Goal: Task Accomplishment & Management: Manage account settings

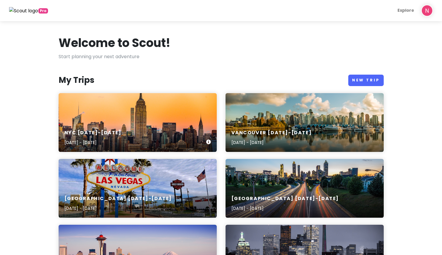
click at [162, 117] on div "NYC [DATE]-[DATE] [DATE] - [DATE]" at bounding box center [138, 122] width 158 height 59
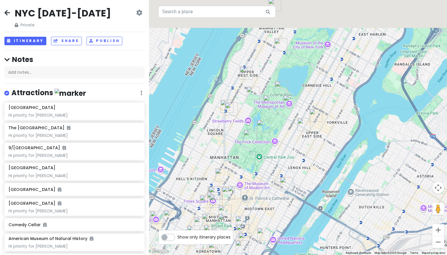
drag, startPoint x: 257, startPoint y: 89, endPoint x: 257, endPoint y: 162, distance: 73.3
click at [257, 162] on div at bounding box center [298, 127] width 298 height 255
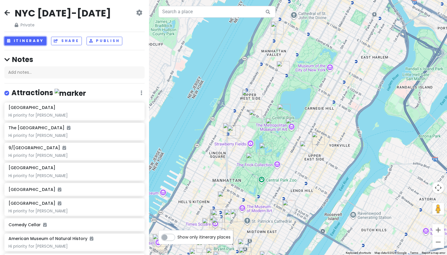
click at [21, 37] on button "Itinerary" at bounding box center [25, 41] width 42 height 9
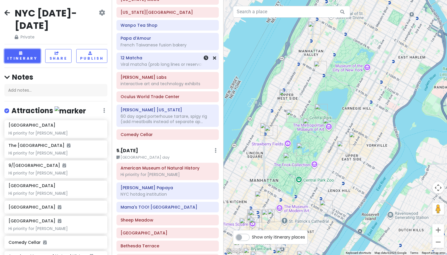
scroll to position [1008, 0]
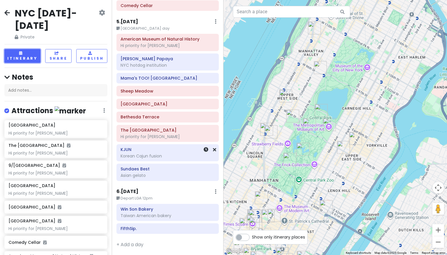
click at [162, 157] on div "Korean Cajun fusion" at bounding box center [168, 155] width 94 height 5
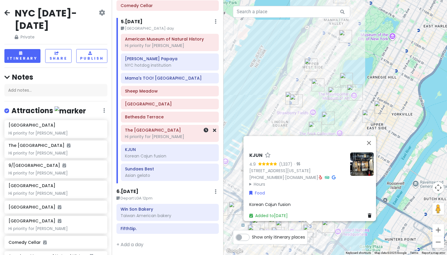
click at [151, 135] on div "Hi priority for [PERSON_NAME]" at bounding box center [170, 136] width 90 height 5
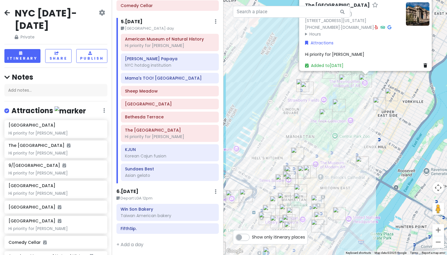
drag, startPoint x: 351, startPoint y: 157, endPoint x: 367, endPoint y: 96, distance: 63.2
click at [367, 96] on div "The [GEOGRAPHIC_DATA] 4.8 (87,853) [STREET_ADDRESS][US_STATE] [PHONE_NUMBER] · …" at bounding box center [334, 127] width 223 height 255
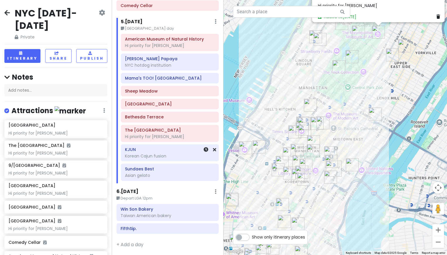
click at [152, 153] on div "Korean Cajun fusion" at bounding box center [170, 155] width 90 height 5
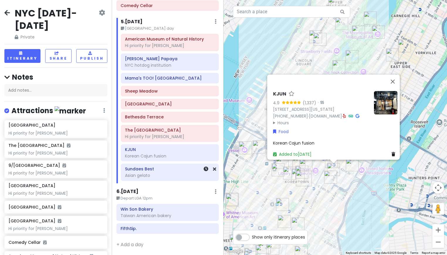
click at [143, 173] on div "Asian gelato" at bounding box center [170, 174] width 90 height 5
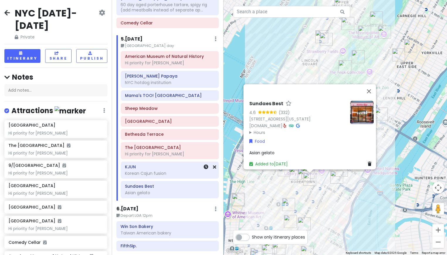
scroll to position [803, 0]
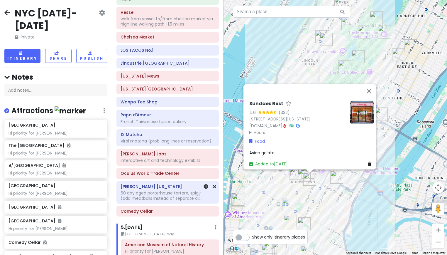
click at [144, 193] on div "60 day aged porterhouse tartare, spigy rig (add meatballs instead of separate a…" at bounding box center [168, 195] width 94 height 11
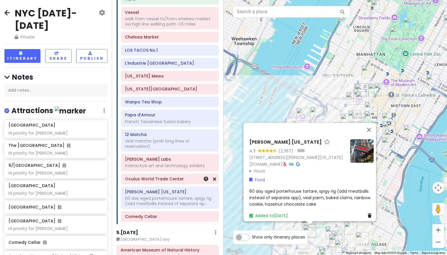
click at [153, 176] on h6 "Oculus World Trade Center" at bounding box center [170, 178] width 90 height 5
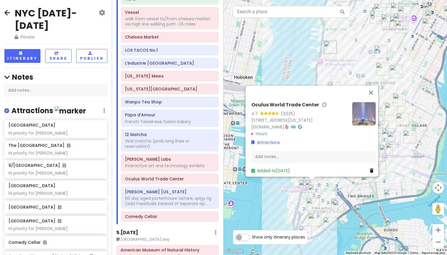
drag, startPoint x: 338, startPoint y: 236, endPoint x: 339, endPoint y: 191, distance: 44.9
click at [340, 191] on div "Oculus World Trade Center 4.7 (3,525) [STREET_ADDRESS][US_STATE] [DOMAIN_NAME] …" at bounding box center [334, 127] width 223 height 255
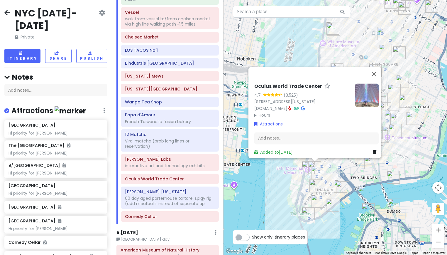
click at [356, 178] on div "Oculus World Trade Center 4.7 (3,525) [STREET_ADDRESS][US_STATE] [DOMAIN_NAME] …" at bounding box center [334, 127] width 223 height 255
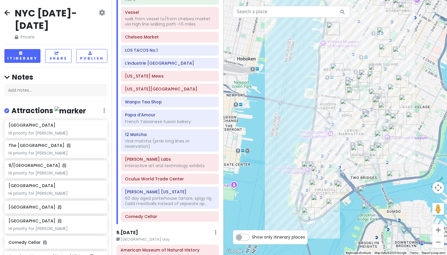
click at [356, 150] on img "Mei Lai Wah" at bounding box center [357, 151] width 13 height 13
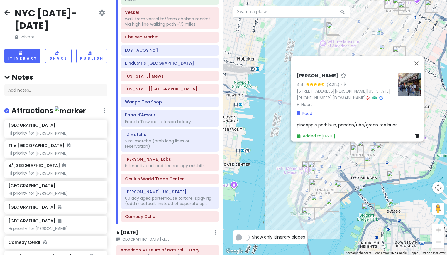
click at [367, 162] on img "Sun Hing Lung" at bounding box center [370, 162] width 13 height 13
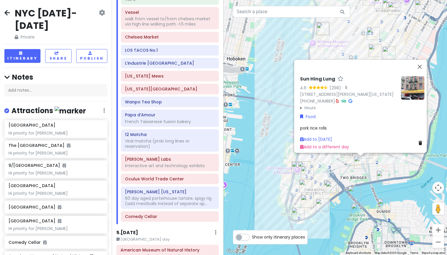
click at [353, 165] on div "Sun Hing Lung 4.6 (298) · [STREET_ADDRESS][PERSON_NAME][US_STATE] [PHONE_NUMBER…" at bounding box center [334, 127] width 223 height 255
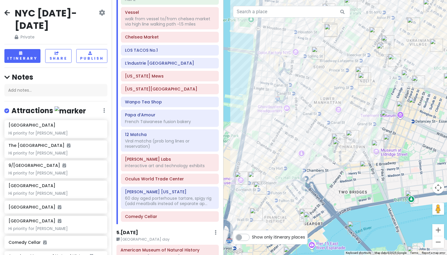
click at [376, 146] on img "Super Taste" at bounding box center [378, 146] width 13 height 13
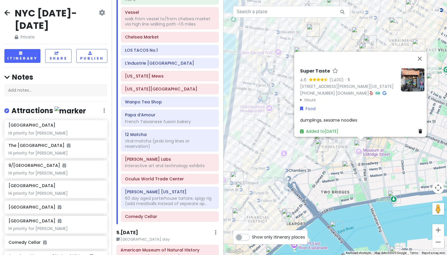
click at [377, 144] on img "Scarr's Pizza" at bounding box center [372, 140] width 13 height 13
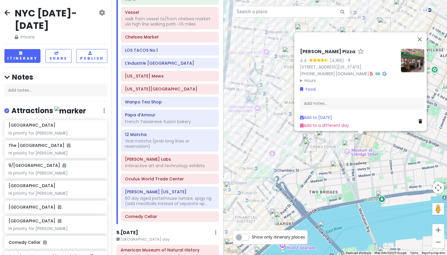
click at [309, 150] on img "Mei Lai Wah" at bounding box center [310, 145] width 13 height 13
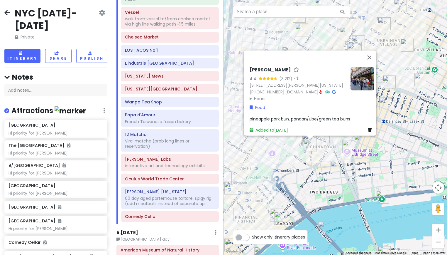
click at [322, 135] on img "Koré Coffee" at bounding box center [323, 136] width 13 height 13
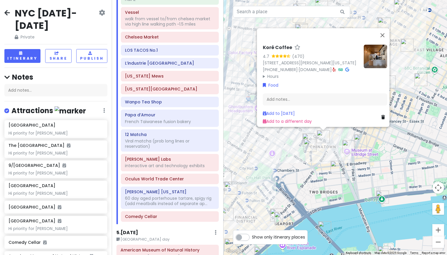
click at [306, 135] on img "Alimama Tea" at bounding box center [308, 139] width 13 height 13
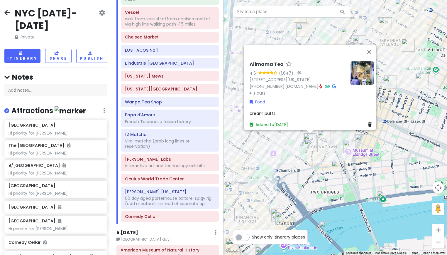
click at [294, 156] on div "Alimama Tea 4.6 (1,647) · [STREET_ADDRESS][US_STATE] [PHONE_NUMBER] · [DOMAIN_N…" at bounding box center [334, 127] width 223 height 255
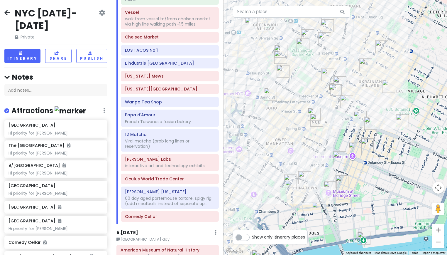
drag, startPoint x: 309, startPoint y: 134, endPoint x: 288, endPoint y: 177, distance: 47.6
click at [288, 177] on img "Alimama Tea" at bounding box center [290, 180] width 13 height 13
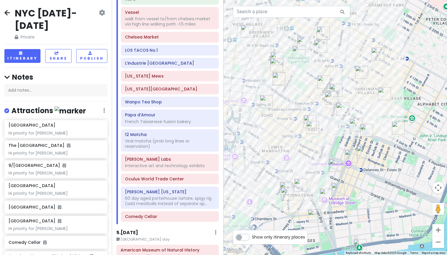
click at [312, 124] on img "FifthSip." at bounding box center [312, 127] width 13 height 13
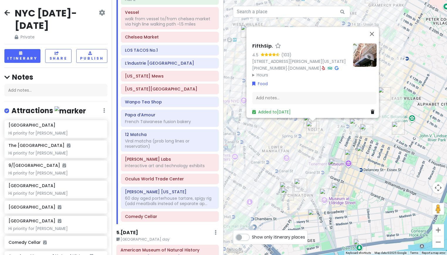
click at [298, 130] on div "FifthSip. 4.5 (103) [STREET_ADDRESS][PERSON_NAME][US_STATE] [PHONE_NUMBER] · [D…" at bounding box center [334, 127] width 223 height 255
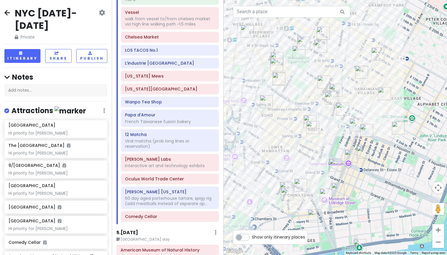
click at [306, 117] on img "7th Street Burger Soho" at bounding box center [310, 121] width 13 height 13
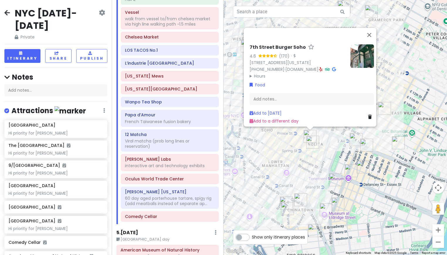
click at [332, 178] on img "The Sandwich Board" at bounding box center [335, 179] width 13 height 13
click at [337, 176] on img "The Sandwich Board" at bounding box center [335, 179] width 13 height 13
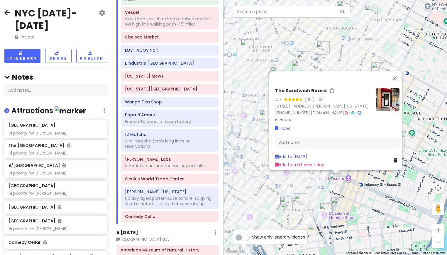
click at [351, 171] on img "Okiboru House of Tsukemen" at bounding box center [351, 170] width 13 height 13
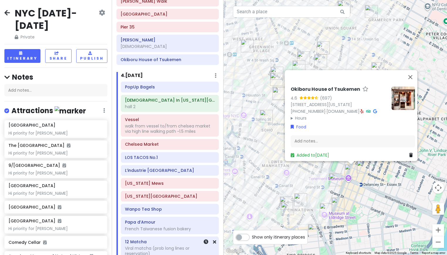
scroll to position [686, 0]
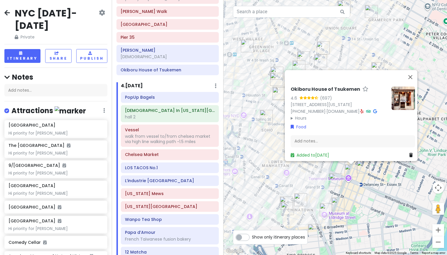
click at [363, 167] on img "Kalye Rivington" at bounding box center [363, 166] width 13 height 13
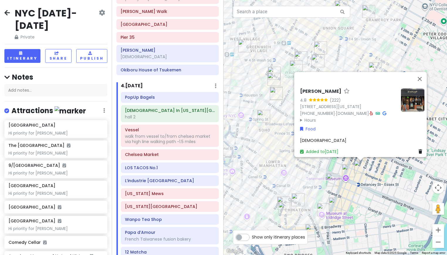
click at [362, 184] on div "Kalye Rivington 4.8 (222) [STREET_ADDRESS][US_STATE] [PHONE_NUMBER] · [DOMAIN_N…" at bounding box center [334, 127] width 223 height 255
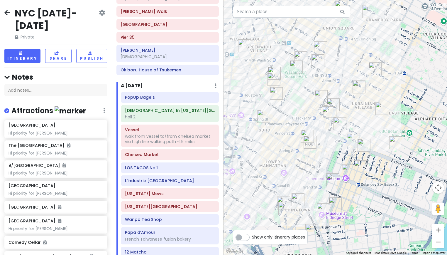
click at [308, 140] on img "FifthSip." at bounding box center [310, 141] width 13 height 13
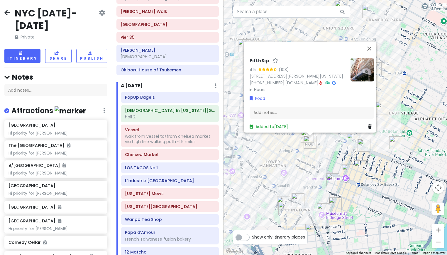
click at [305, 154] on div "FifthSip. 4.5 (103) [STREET_ADDRESS][PERSON_NAME][US_STATE] [PHONE_NUMBER] · [D…" at bounding box center [334, 127] width 223 height 255
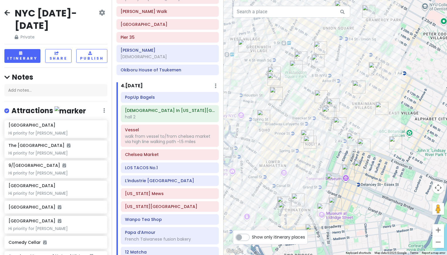
click at [303, 133] on img "7th Street Burger Soho" at bounding box center [307, 136] width 13 height 13
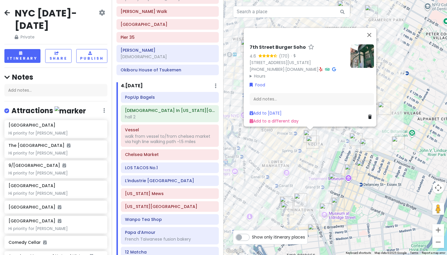
click at [316, 149] on div "7th Street Burger Soho 4.6 (170) · [STREET_ADDRESS][US_STATE] [PHONE_NUMBER] · …" at bounding box center [334, 127] width 223 height 255
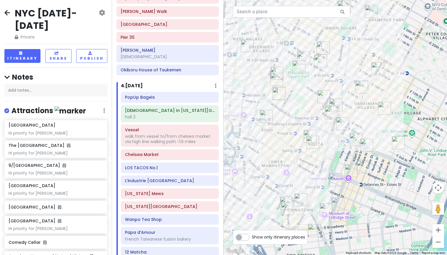
click at [310, 145] on img "FifthSip." at bounding box center [312, 141] width 13 height 13
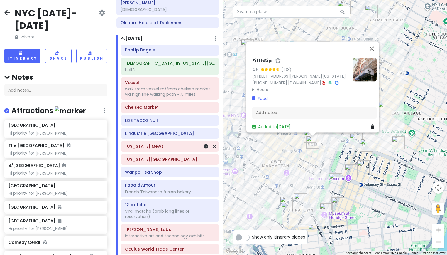
scroll to position [745, 0]
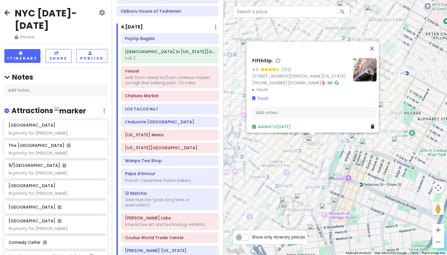
click at [368, 145] on img "Katz's Delicatessen" at bounding box center [366, 144] width 13 height 13
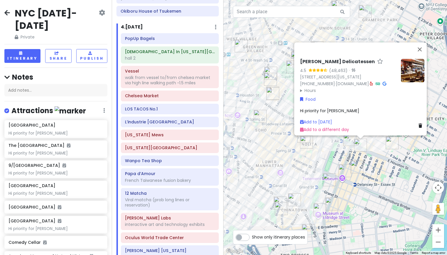
click at [325, 157] on div "[PERSON_NAME] Delicatessen 4.5 (48,463) · [STREET_ADDRESS][US_STATE] [PHONE_NUM…" at bounding box center [334, 127] width 223 height 255
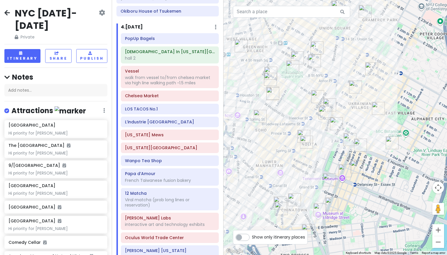
click at [377, 113] on img "Ho Foods" at bounding box center [378, 108] width 13 height 13
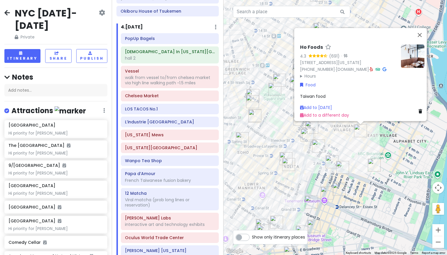
click at [303, 135] on img "Fish Cheeks" at bounding box center [307, 134] width 13 height 13
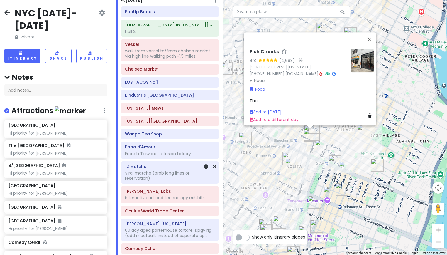
scroll to position [774, 0]
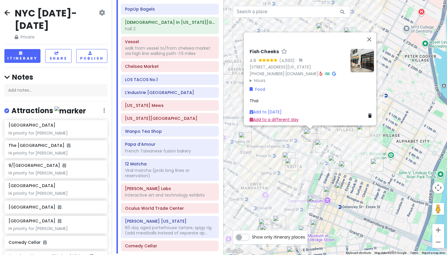
click at [259, 117] on link "Add to a different day" at bounding box center [274, 120] width 49 height 6
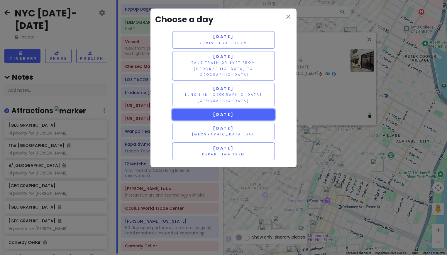
click at [227, 112] on span "[DATE]" at bounding box center [223, 114] width 21 height 5
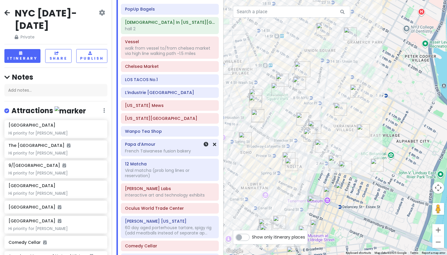
scroll to position [862, 0]
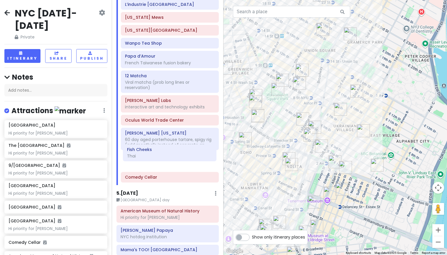
drag, startPoint x: 171, startPoint y: 178, endPoint x: 173, endPoint y: 157, distance: 20.6
click at [173, 157] on div "PopUp Bagels Church In [US_STATE][GEOGRAPHIC_DATA] 2 Vessel walk from vessel to…" at bounding box center [169, 50] width 107 height 269
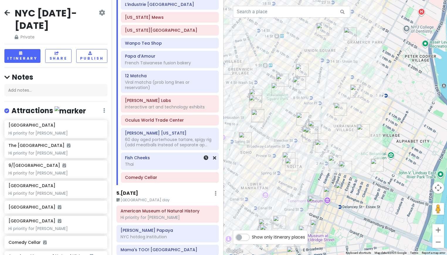
click at [142, 166] on div "Fish Cheeks Thai" at bounding box center [170, 160] width 90 height 15
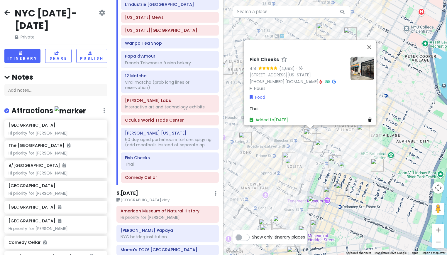
click at [323, 79] on icon at bounding box center [320, 81] width 3 height 4
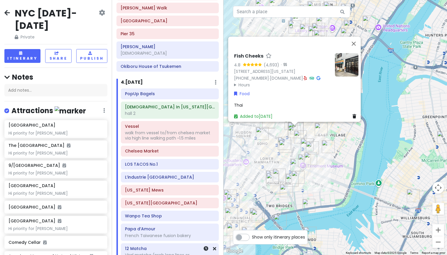
scroll to position [564, 0]
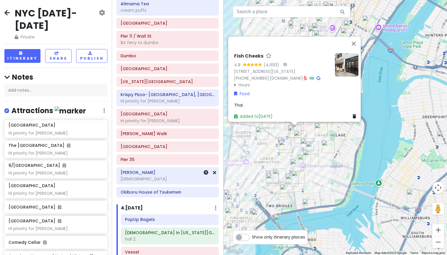
click at [167, 176] on div "[DEMOGRAPHIC_DATA]" at bounding box center [168, 178] width 94 height 5
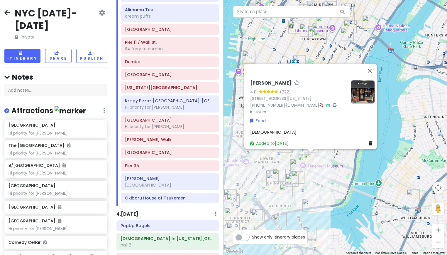
click at [351, 88] on img at bounding box center [362, 91] width 23 height 23
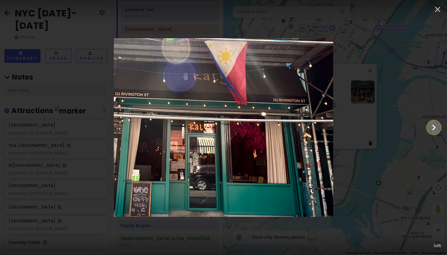
click at [438, 128] on icon "Show slide 2 of 5" at bounding box center [433, 127] width 11 height 14
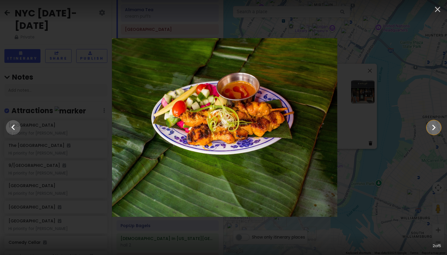
click at [438, 128] on icon "Show slide 3 of 5" at bounding box center [433, 127] width 11 height 14
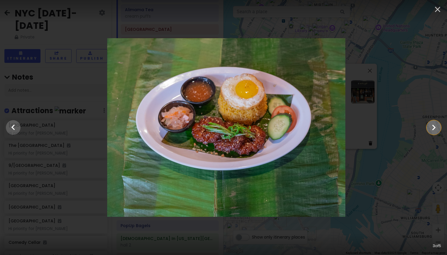
click at [437, 128] on icon "Show slide 4 of 5" at bounding box center [433, 127] width 11 height 14
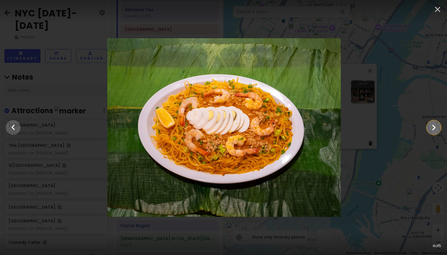
click at [437, 128] on icon "Show slide 5 of 5" at bounding box center [433, 127] width 11 height 14
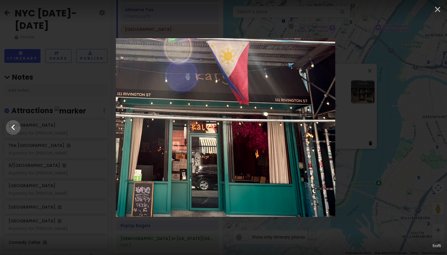
click at [437, 128] on div at bounding box center [225, 127] width 447 height 178
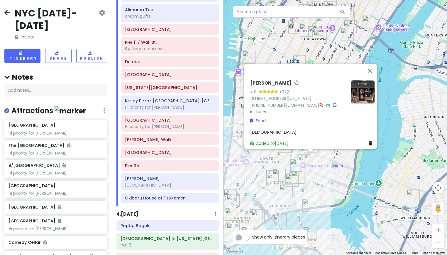
click at [406, 125] on div "Kalye Rivington 4.8 (222) [STREET_ADDRESS][US_STATE] [PHONE_NUMBER] · [DOMAIN_N…" at bounding box center [334, 127] width 223 height 255
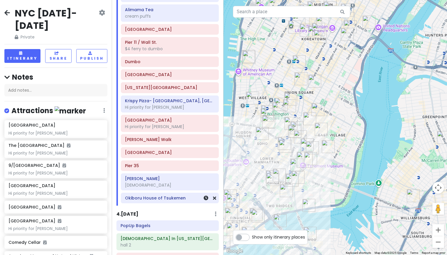
click at [173, 195] on h6 "Okiboru House of Tsukemen" at bounding box center [170, 197] width 90 height 5
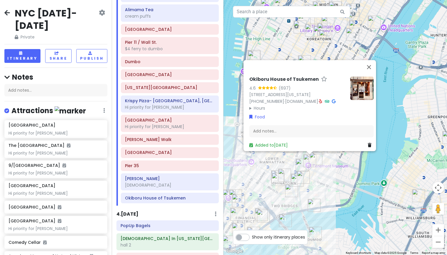
click at [319, 99] on icon at bounding box center [320, 101] width 3 height 4
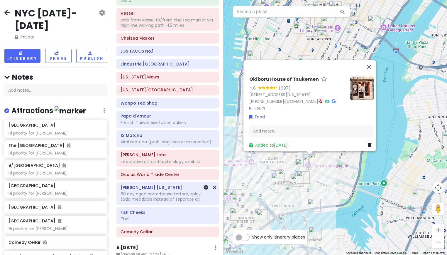
scroll to position [798, 0]
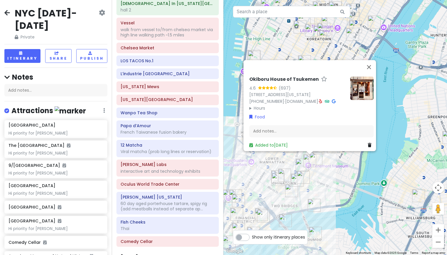
click at [399, 31] on div "Okiboru House of Tsukemen 4.6 (697) [STREET_ADDRESS][US_STATE] [PHONE_NUMBER] ·…" at bounding box center [334, 127] width 223 height 255
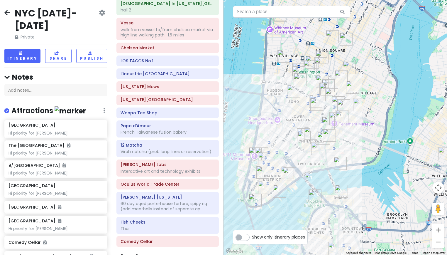
drag, startPoint x: 357, startPoint y: 105, endPoint x: 383, endPoint y: 62, distance: 50.7
click at [383, 62] on div at bounding box center [334, 127] width 223 height 255
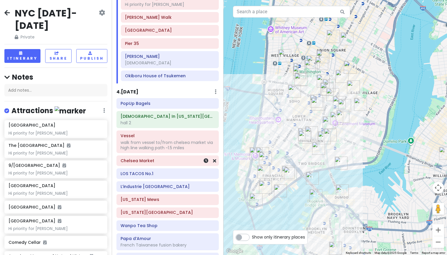
scroll to position [476, 0]
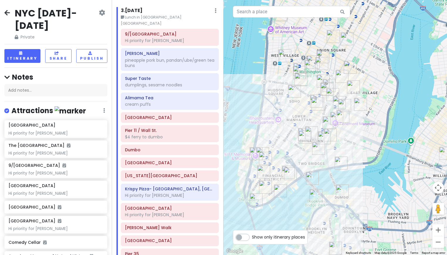
click at [390, 170] on div at bounding box center [334, 127] width 223 height 255
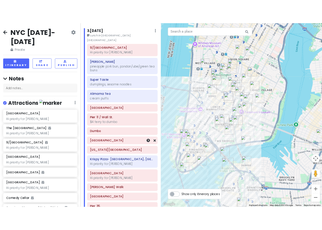
scroll to position [535, 0]
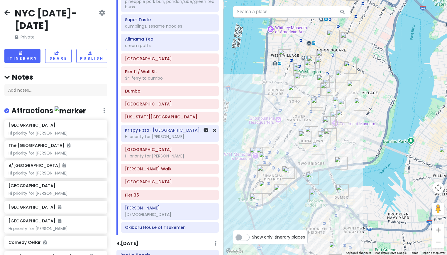
click at [160, 134] on div "Hi priority for [PERSON_NAME]" at bounding box center [170, 136] width 90 height 5
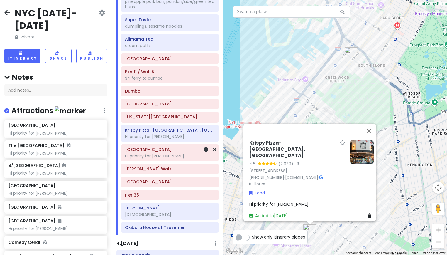
click at [158, 153] on div "Hi priority for [PERSON_NAME]" at bounding box center [170, 155] width 90 height 5
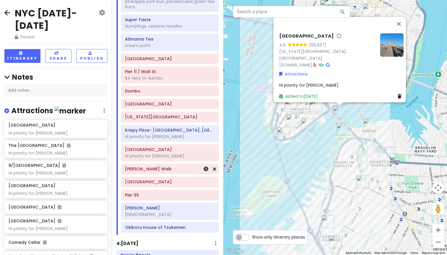
click at [156, 165] on div "[PERSON_NAME] Walk" at bounding box center [170, 169] width 90 height 8
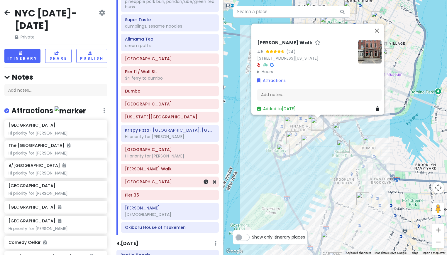
click at [150, 178] on div "[GEOGRAPHIC_DATA]" at bounding box center [170, 182] width 90 height 8
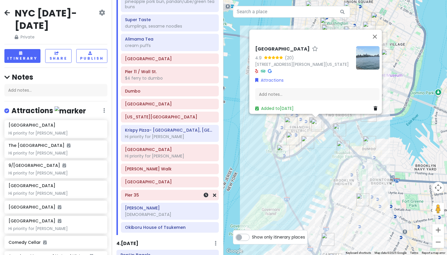
click at [154, 192] on h6 "Pier 35" at bounding box center [170, 194] width 90 height 5
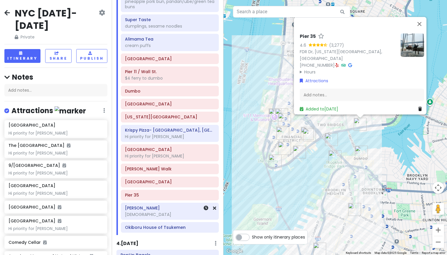
click at [146, 211] on div "[DEMOGRAPHIC_DATA]" at bounding box center [170, 213] width 90 height 5
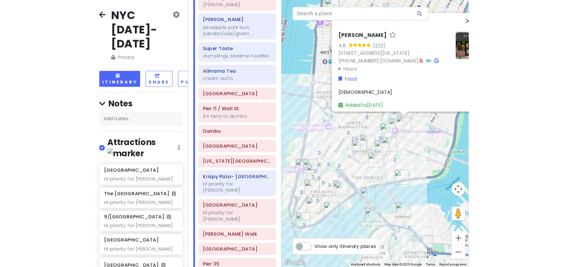
scroll to position [519, 0]
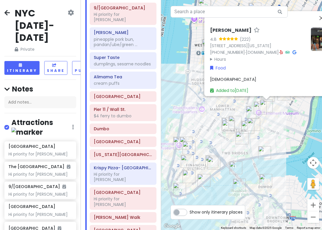
click at [283, 145] on div "Kalye Rivington 4.8 (222) [STREET_ADDRESS][US_STATE] [PHONE_NUMBER] · [DOMAIN_N…" at bounding box center [241, 115] width 161 height 230
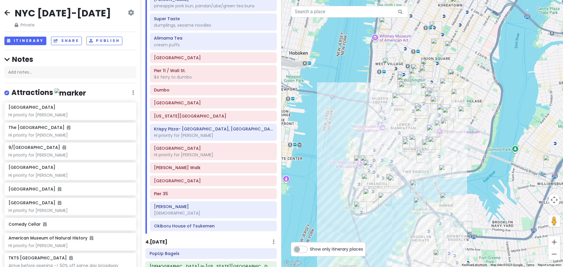
scroll to position [529, 0]
